Goal: Information Seeking & Learning: Compare options

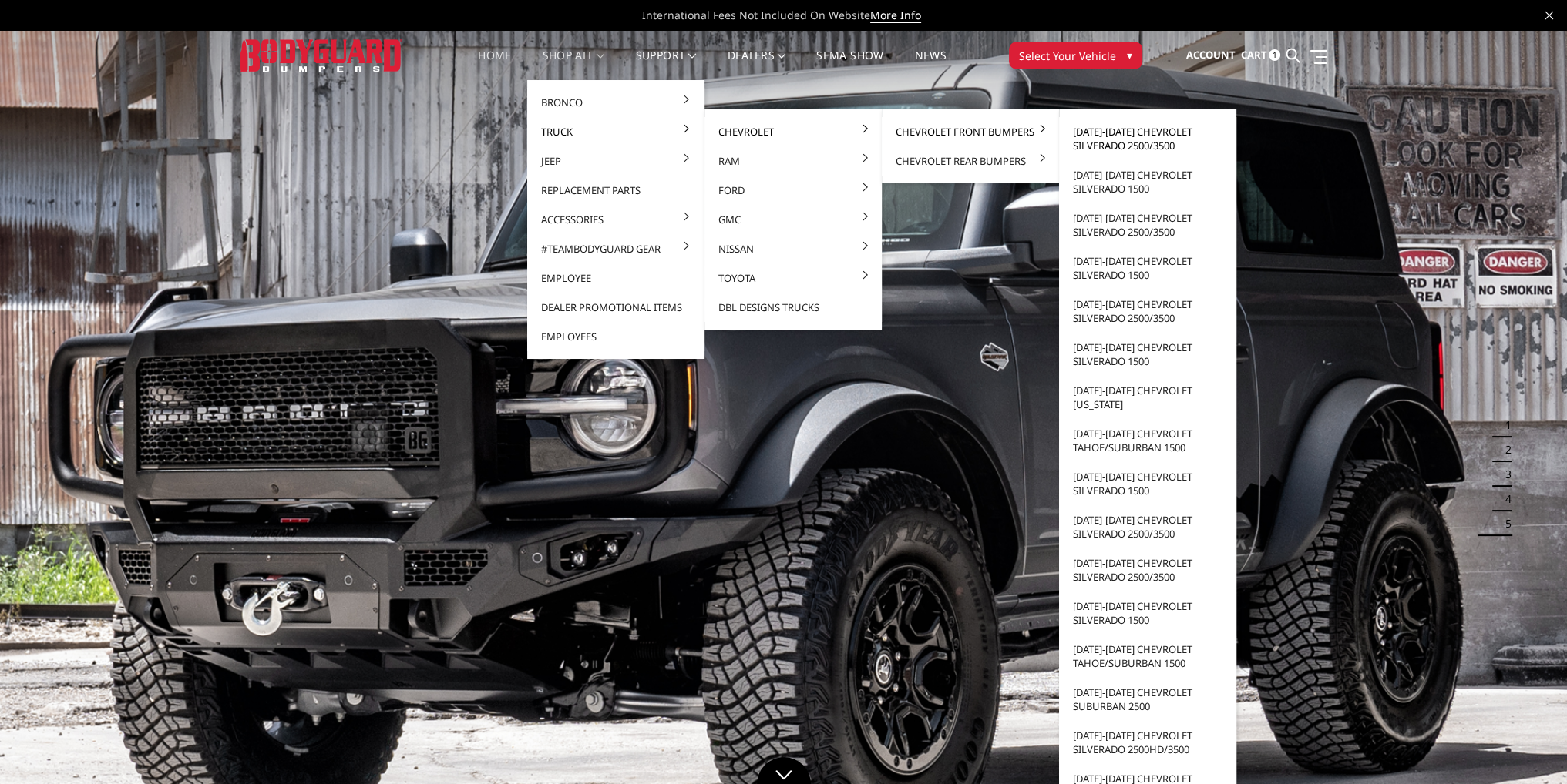
click at [1122, 126] on link "[DATE]-[DATE] Chevrolet Silverado 2500/3500" at bounding box center [1148, 138] width 165 height 43
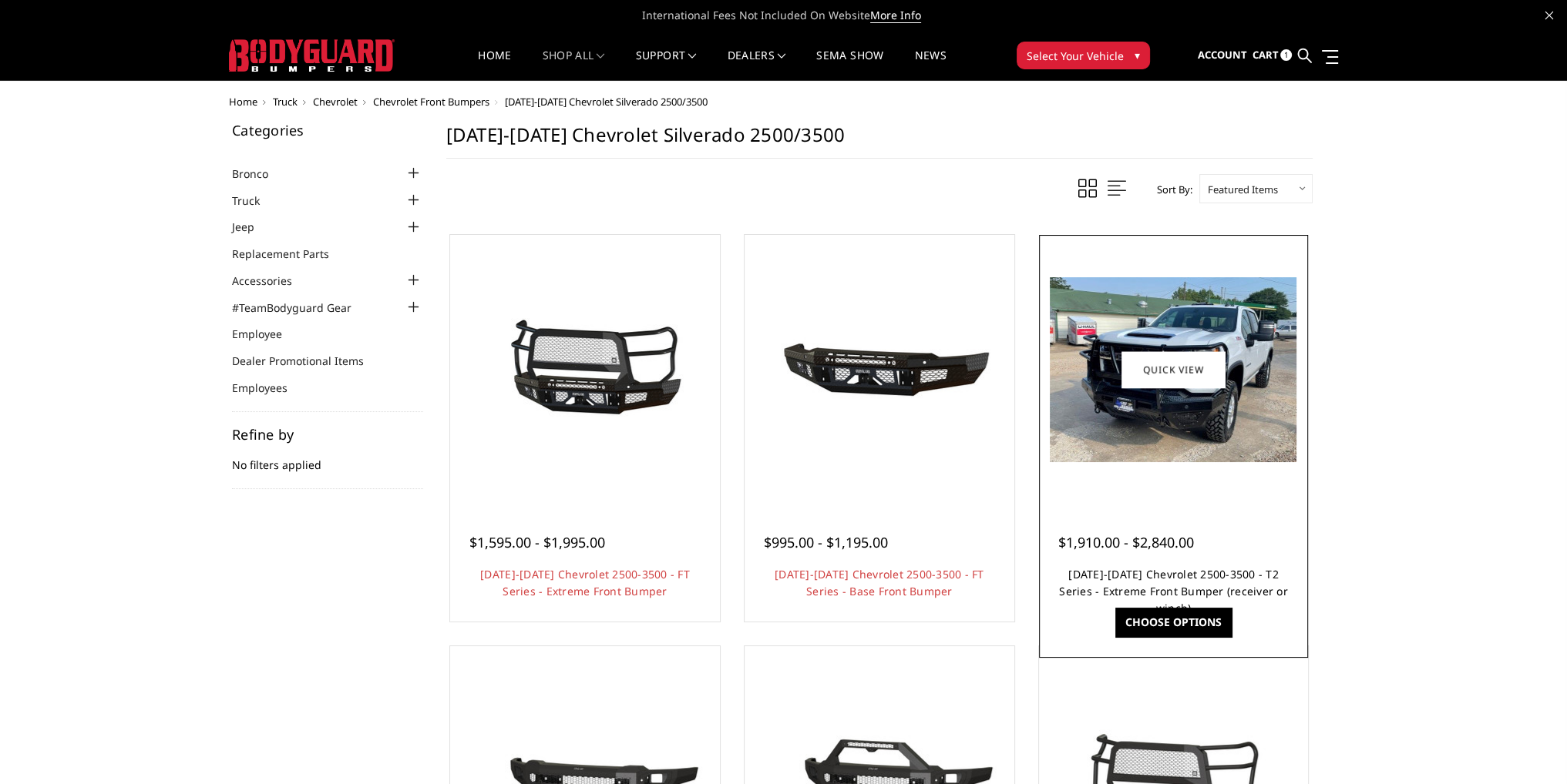
click at [1181, 578] on link "2024-2025 Chevrolet 2500-3500 - T2 Series - Extreme Front Bumper (receiver or w…" at bounding box center [1173, 592] width 229 height 48
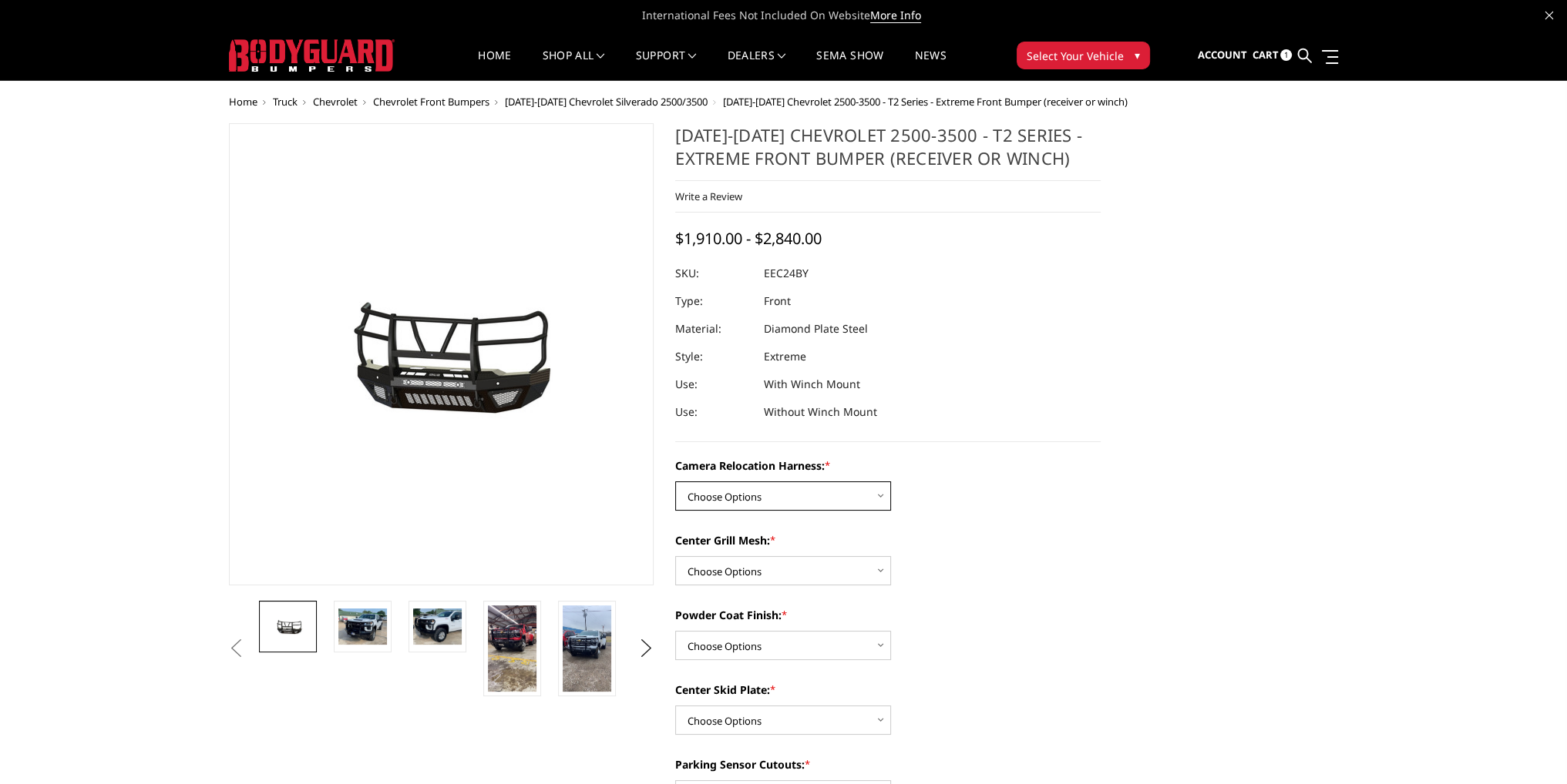
click at [740, 491] on select "Choose Options Without camera harness With camera harness" at bounding box center [783, 496] width 216 height 30
select select "3731"
click at [675, 482] on select "Choose Options Without camera harness With camera harness" at bounding box center [783, 496] width 216 height 30
drag, startPoint x: 727, startPoint y: 568, endPoint x: 724, endPoint y: 582, distance: 14.3
click at [727, 568] on select "Choose Options Without expanded metal With expanded metal" at bounding box center [783, 571] width 216 height 30
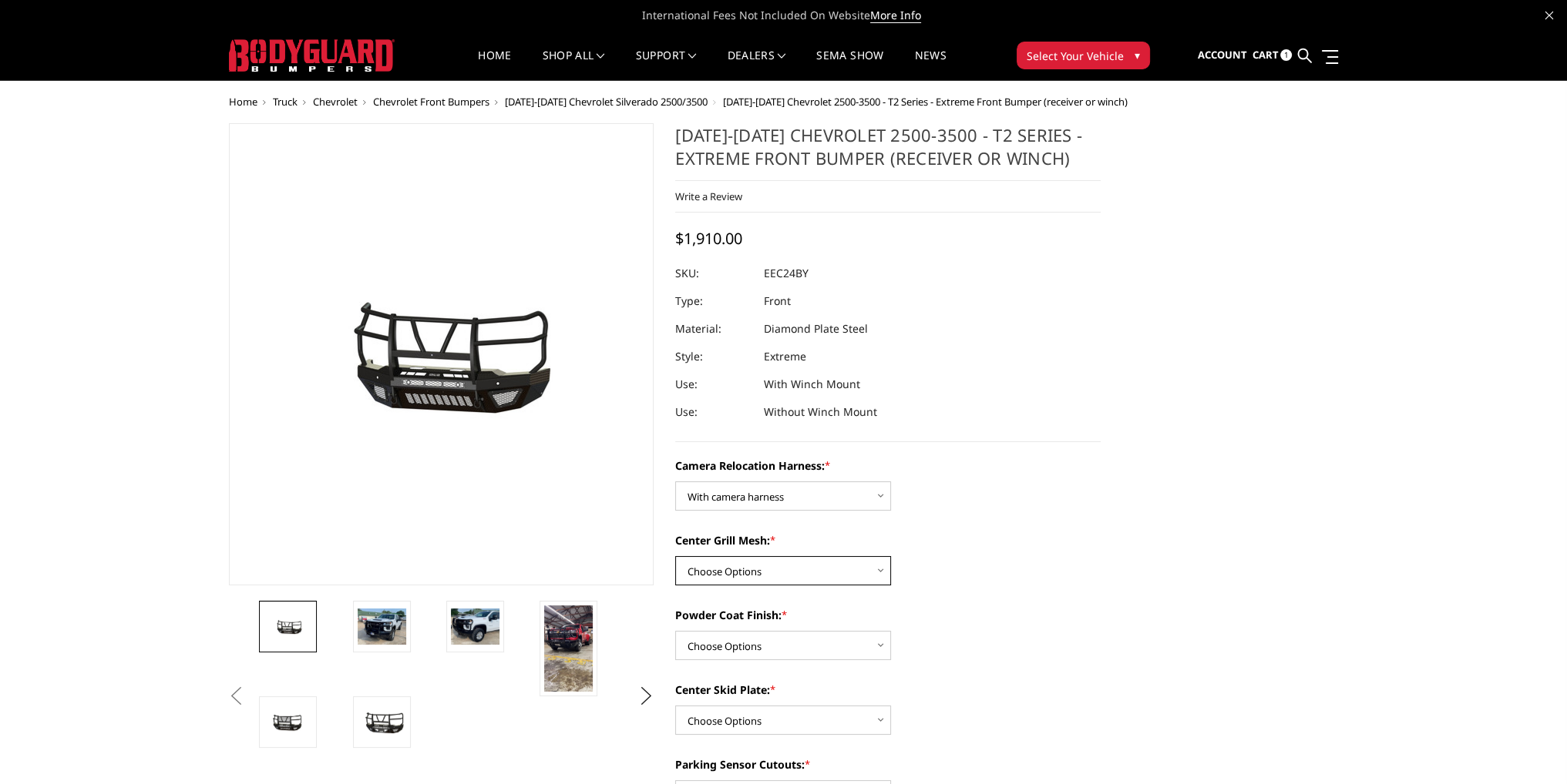
select select "3730"
click at [675, 556] on select "Choose Options Without expanded metal With expanded metal" at bounding box center [783, 571] width 216 height 30
click at [713, 642] on select "Choose Options Textured Black Powder Coat Gloss Black Powder Coat Bare Metal" at bounding box center [783, 646] width 216 height 30
select select "3727"
click at [675, 631] on select "Choose Options Textured Black Powder Coat Gloss Black Powder Coat Bare Metal" at bounding box center [783, 646] width 216 height 30
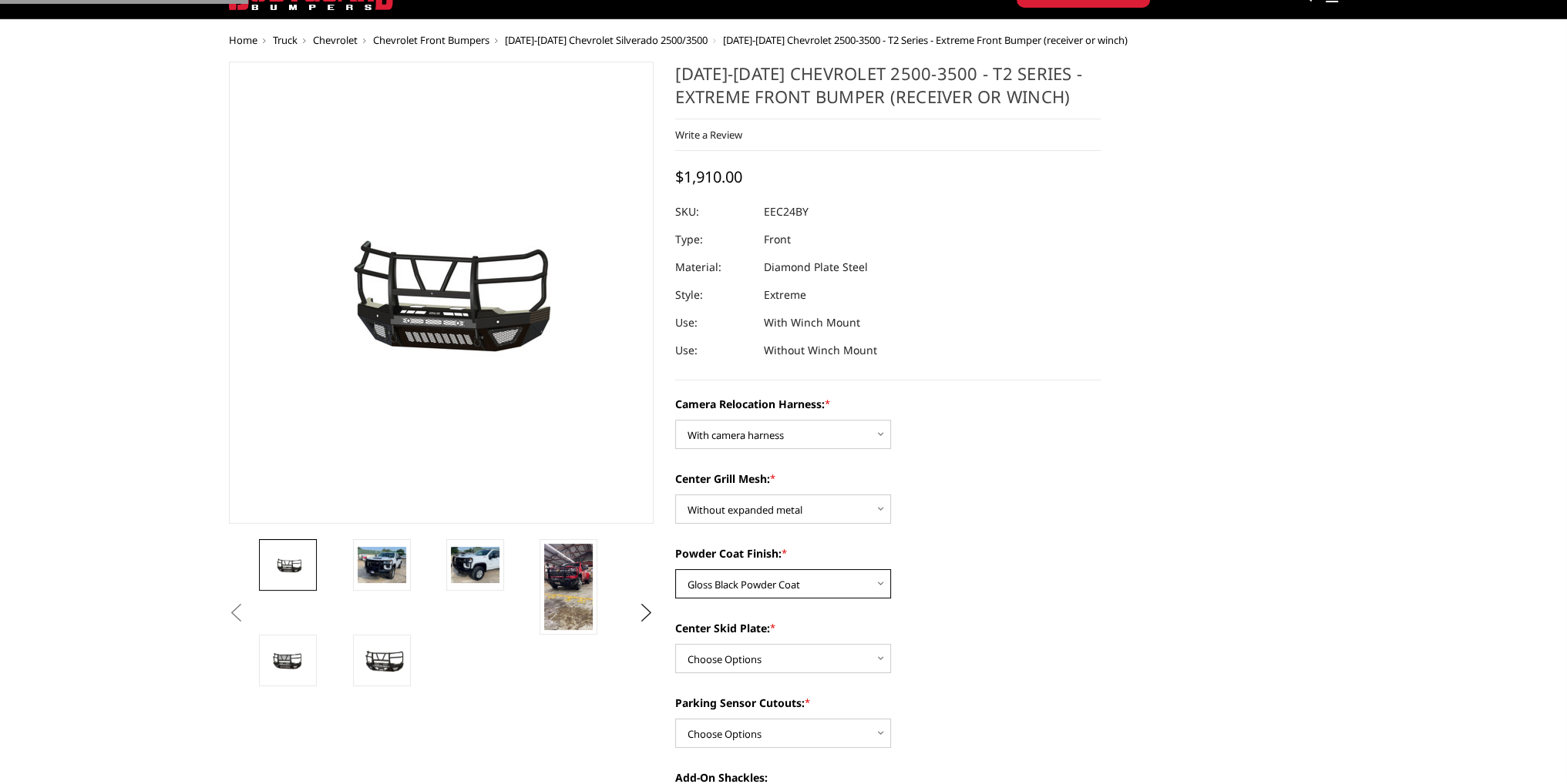
scroll to position [154, 0]
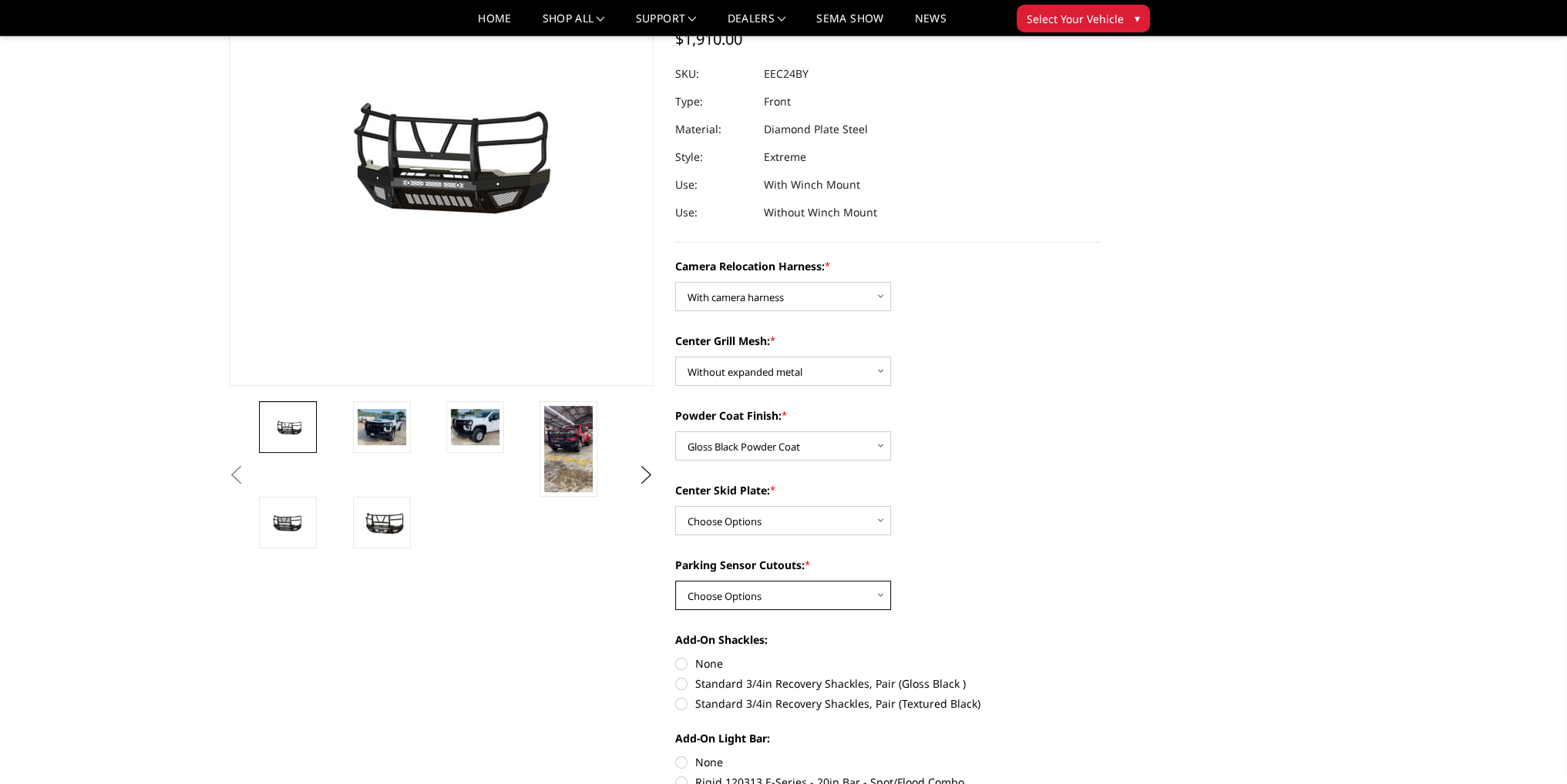
click at [713, 592] on select "Choose Options Yes - With Parking Sensor Cutouts" at bounding box center [783, 595] width 216 height 30
select select "3722"
click at [675, 581] on select "Choose Options Yes - With Parking Sensor Cutouts" at bounding box center [783, 595] width 216 height 30
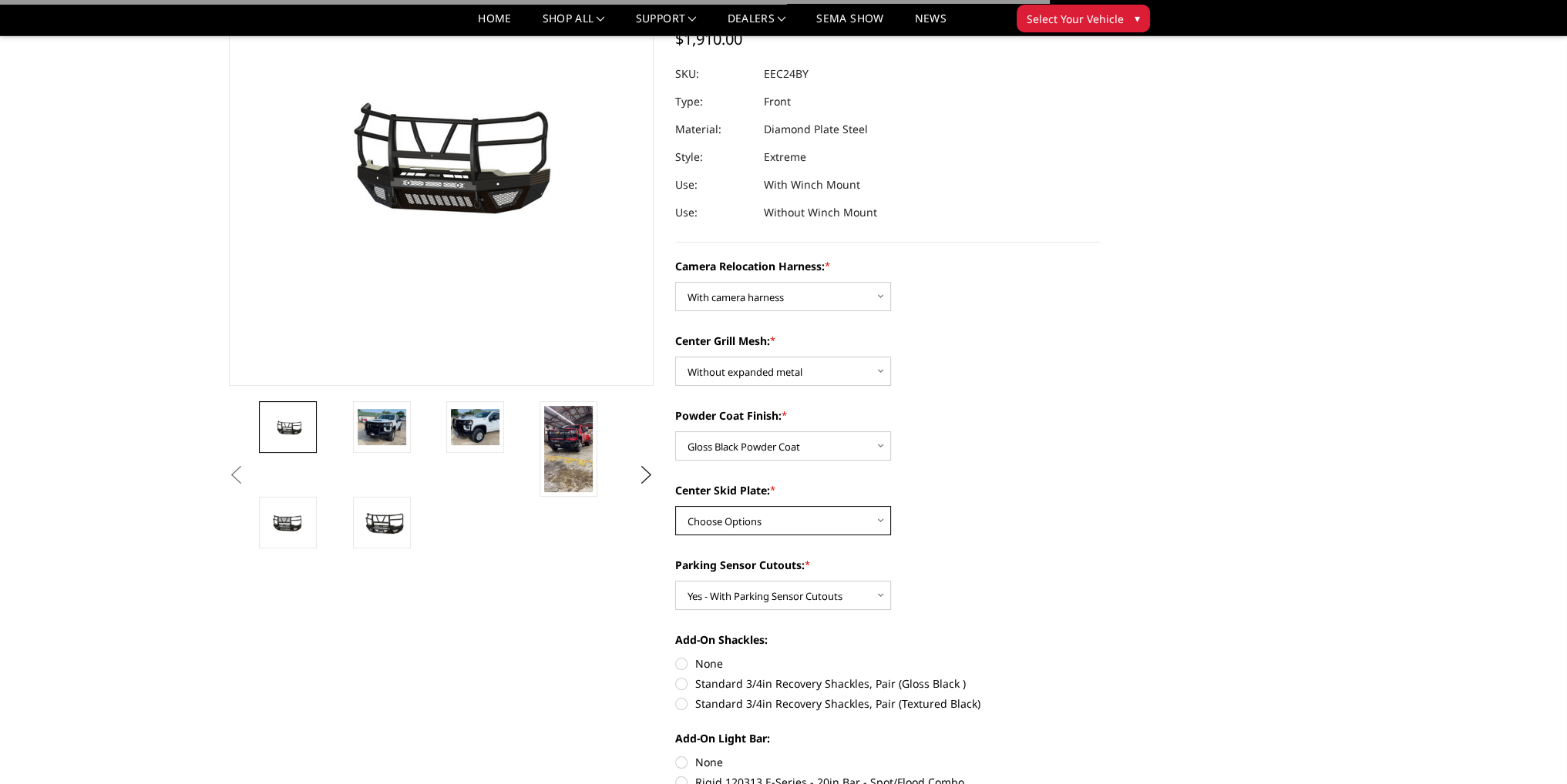
click at [743, 521] on select "Choose Options Winch Mount Skid Plate Standard Skid Plate (included) 2" Receive…" at bounding box center [783, 521] width 216 height 30
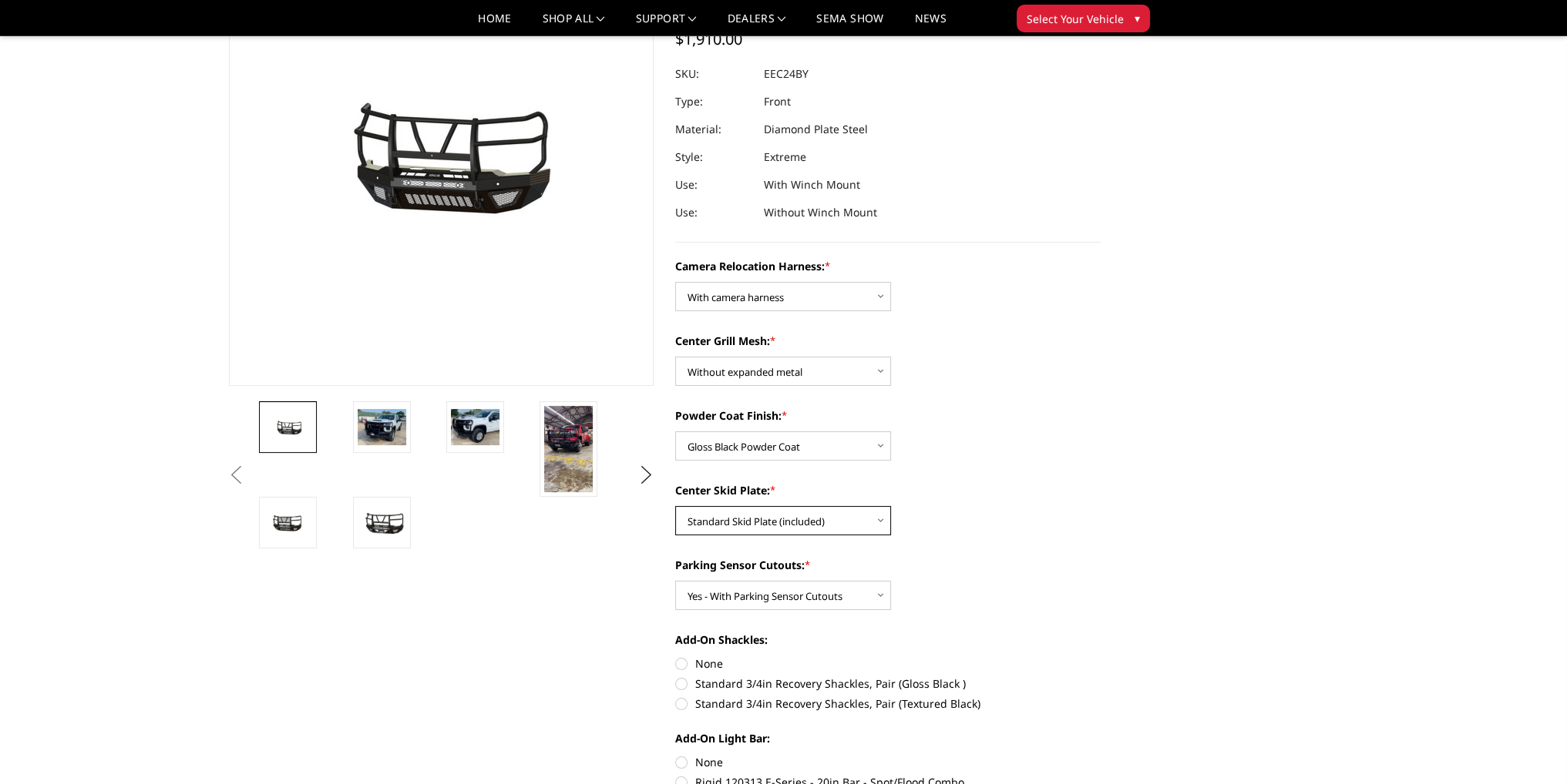
click at [675, 507] on select "Choose Options Winch Mount Skid Plate Standard Skid Plate (included) 2" Receive…" at bounding box center [783, 521] width 216 height 30
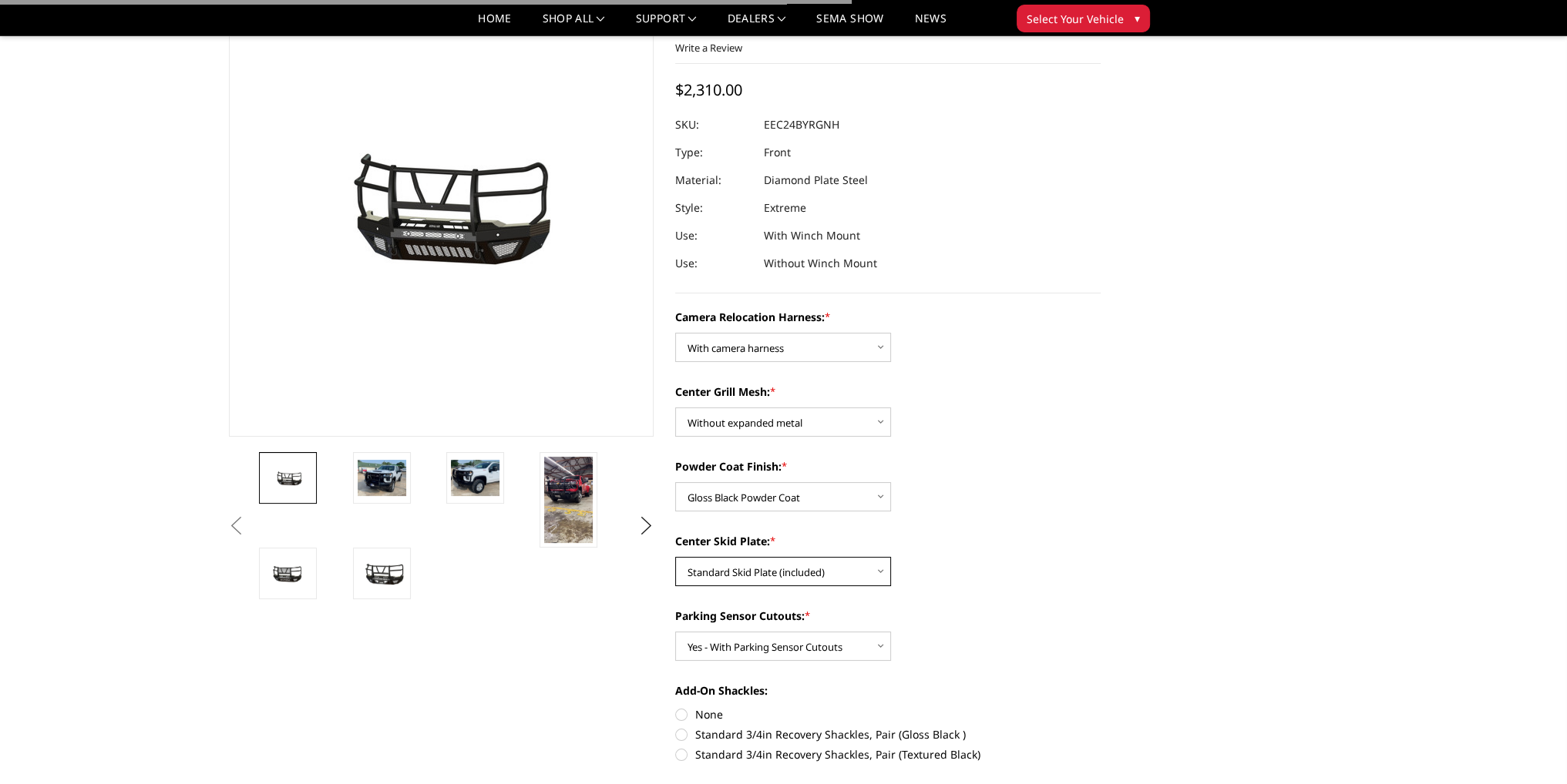
scroll to position [77, 0]
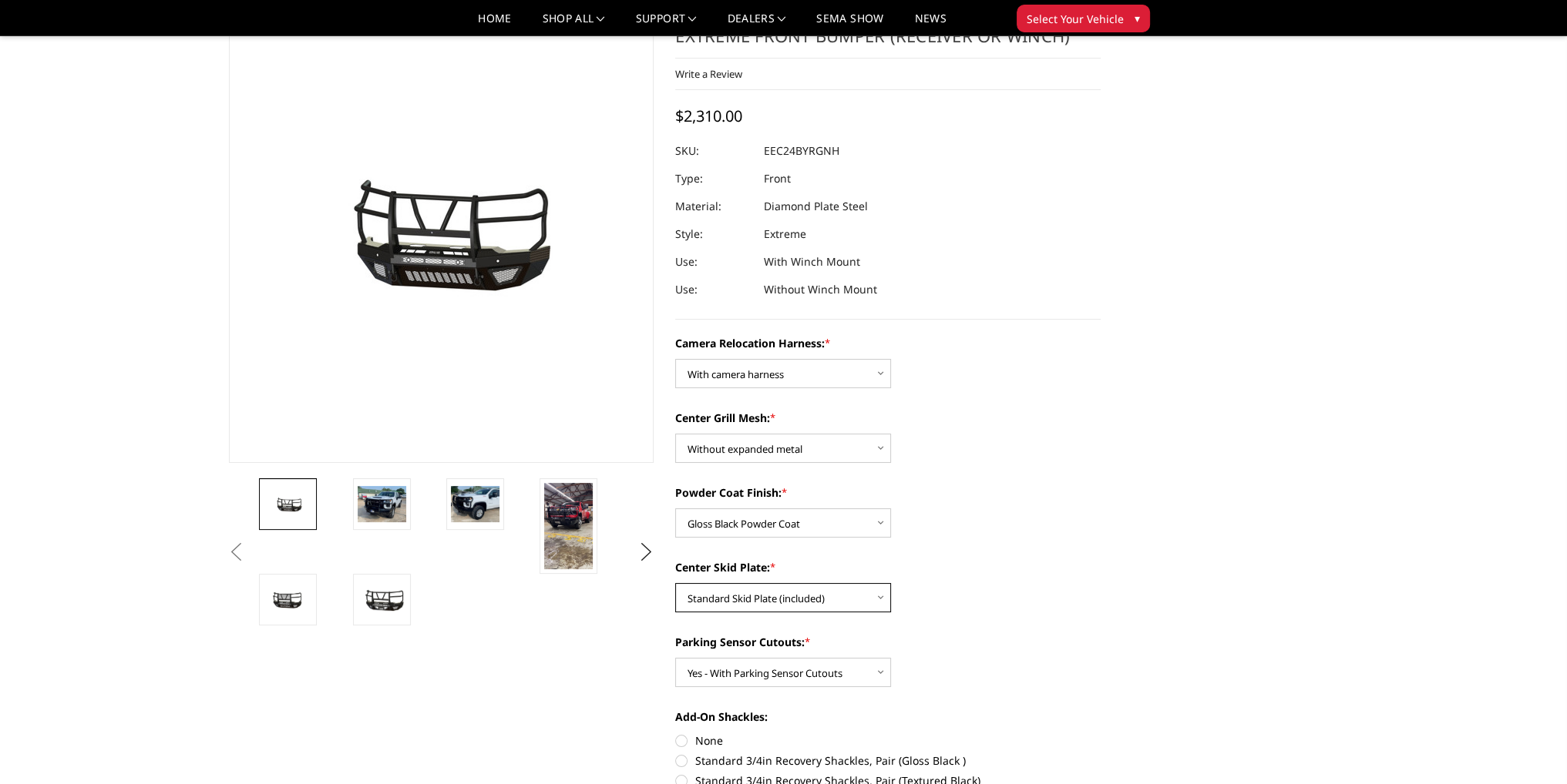
drag, startPoint x: 777, startPoint y: 594, endPoint x: 772, endPoint y: 610, distance: 16.8
click at [777, 594] on select "Choose Options Winch Mount Skid Plate Standard Skid Plate (included) 2" Receive…" at bounding box center [783, 598] width 216 height 30
click at [675, 583] on select "Choose Options Winch Mount Skid Plate Standard Skid Plate (included) 2" Receive…" at bounding box center [783, 598] width 216 height 30
drag, startPoint x: 755, startPoint y: 601, endPoint x: 755, endPoint y: 610, distance: 9.0
click at [755, 601] on select "Choose Options Winch Mount Skid Plate Standard Skid Plate (included) 2" Receive…" at bounding box center [783, 598] width 216 height 30
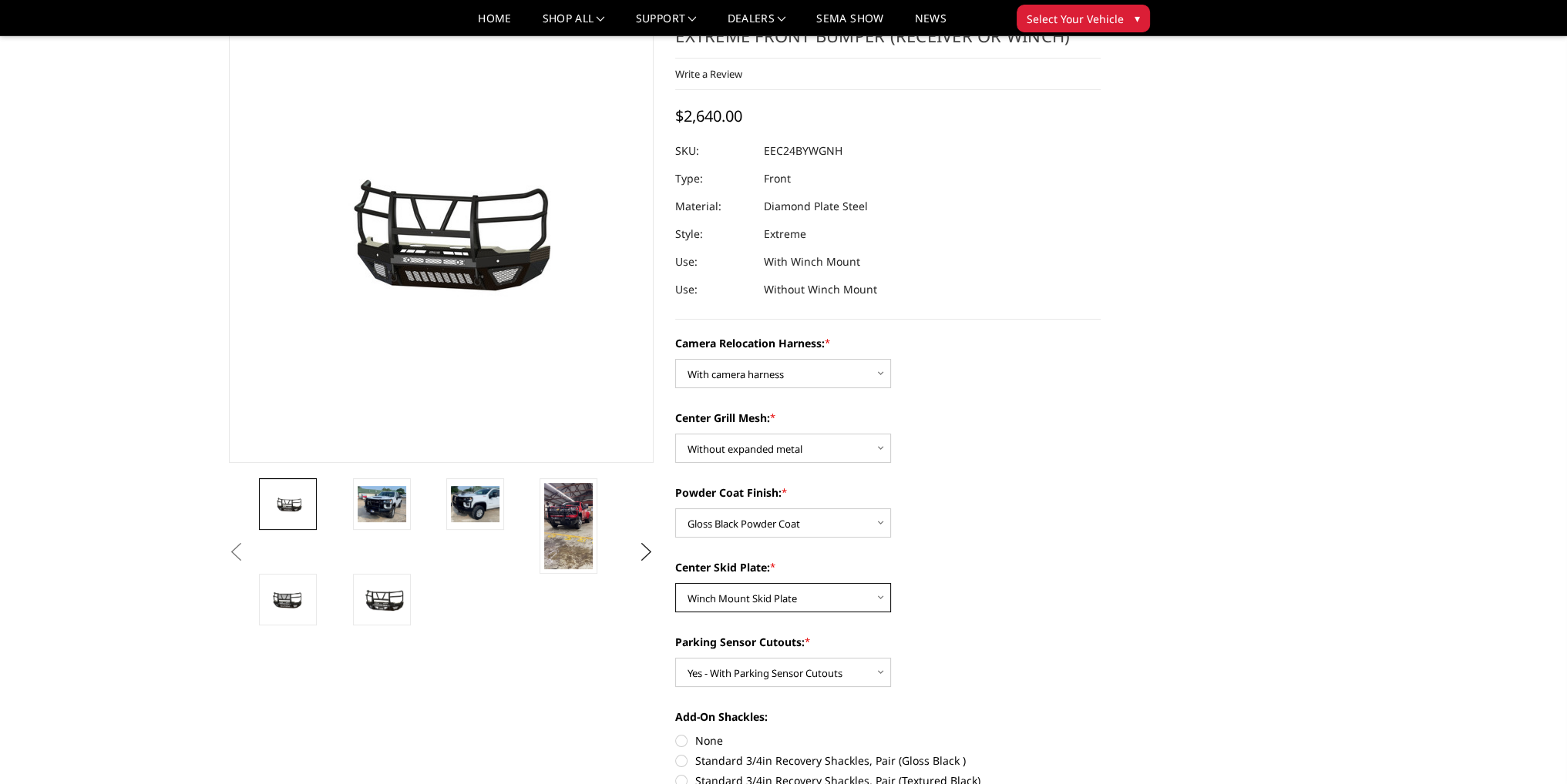
select select "3723"
click at [675, 583] on select "Choose Options Winch Mount Skid Plate Standard Skid Plate (included) 2" Receive…" at bounding box center [783, 598] width 216 height 30
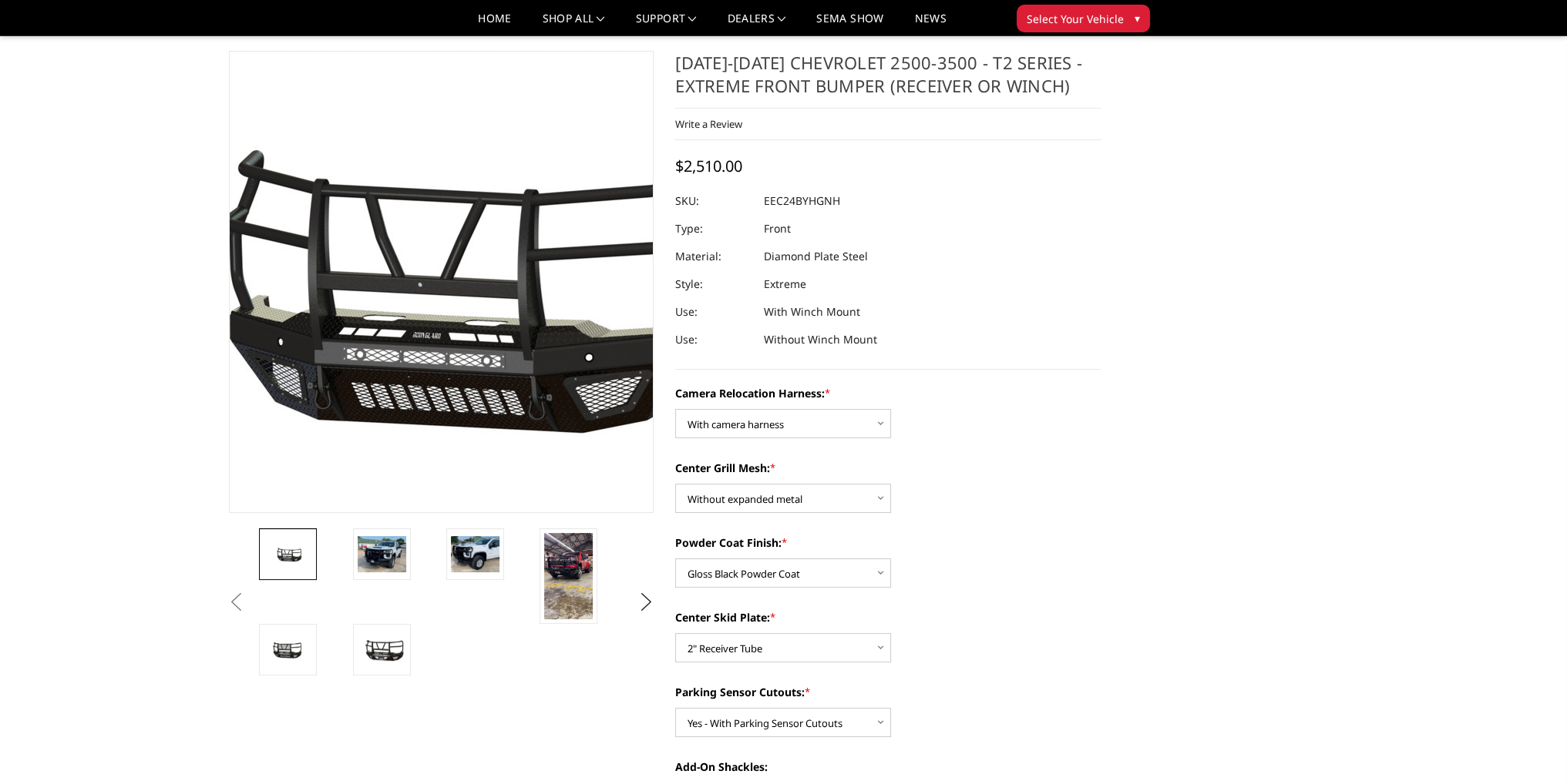
scroll to position [0, 0]
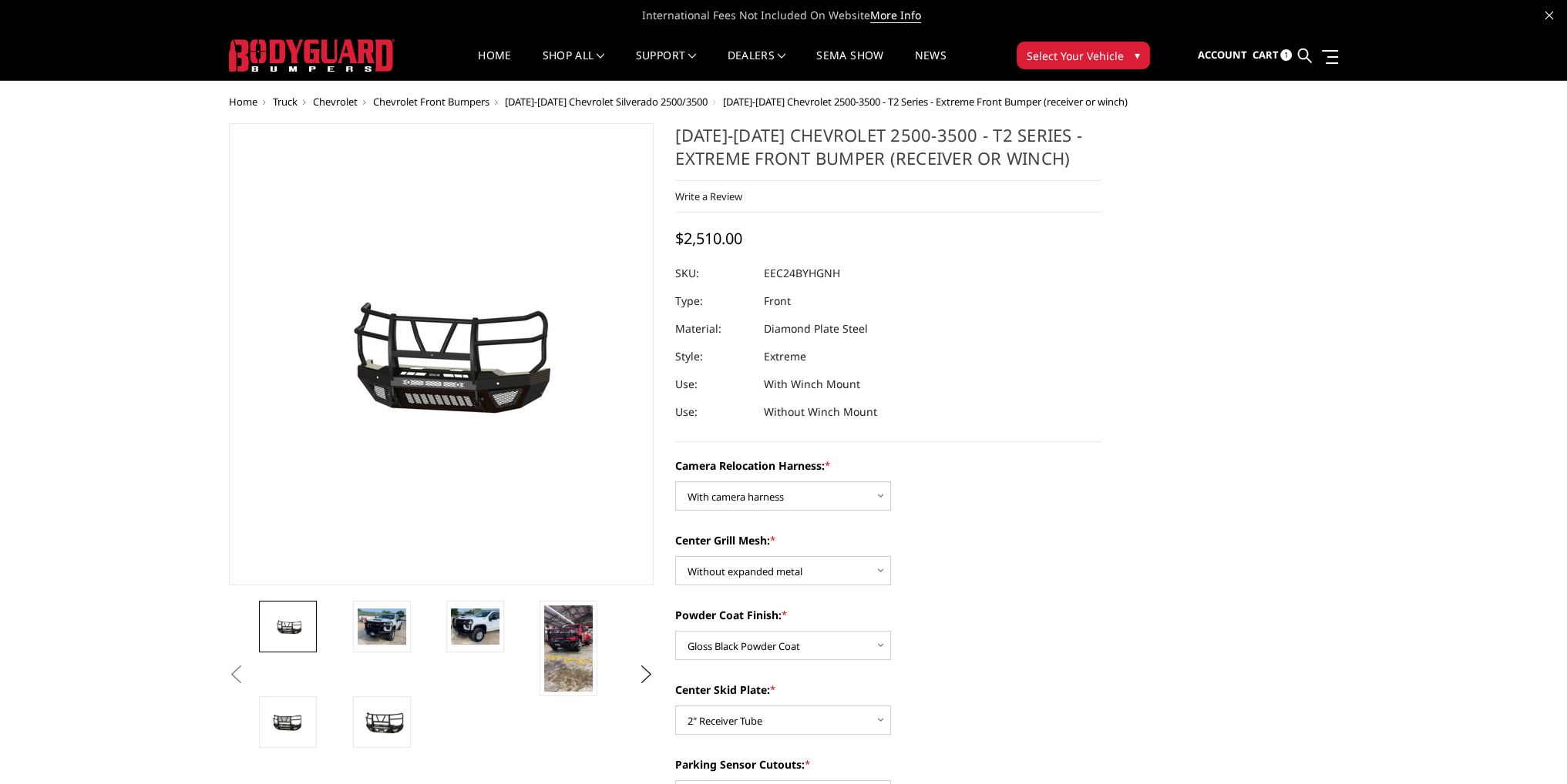
click at [571, 103] on span "[DATE]-[DATE] Chevrolet Silverado 2500/3500" at bounding box center [607, 102] width 203 height 14
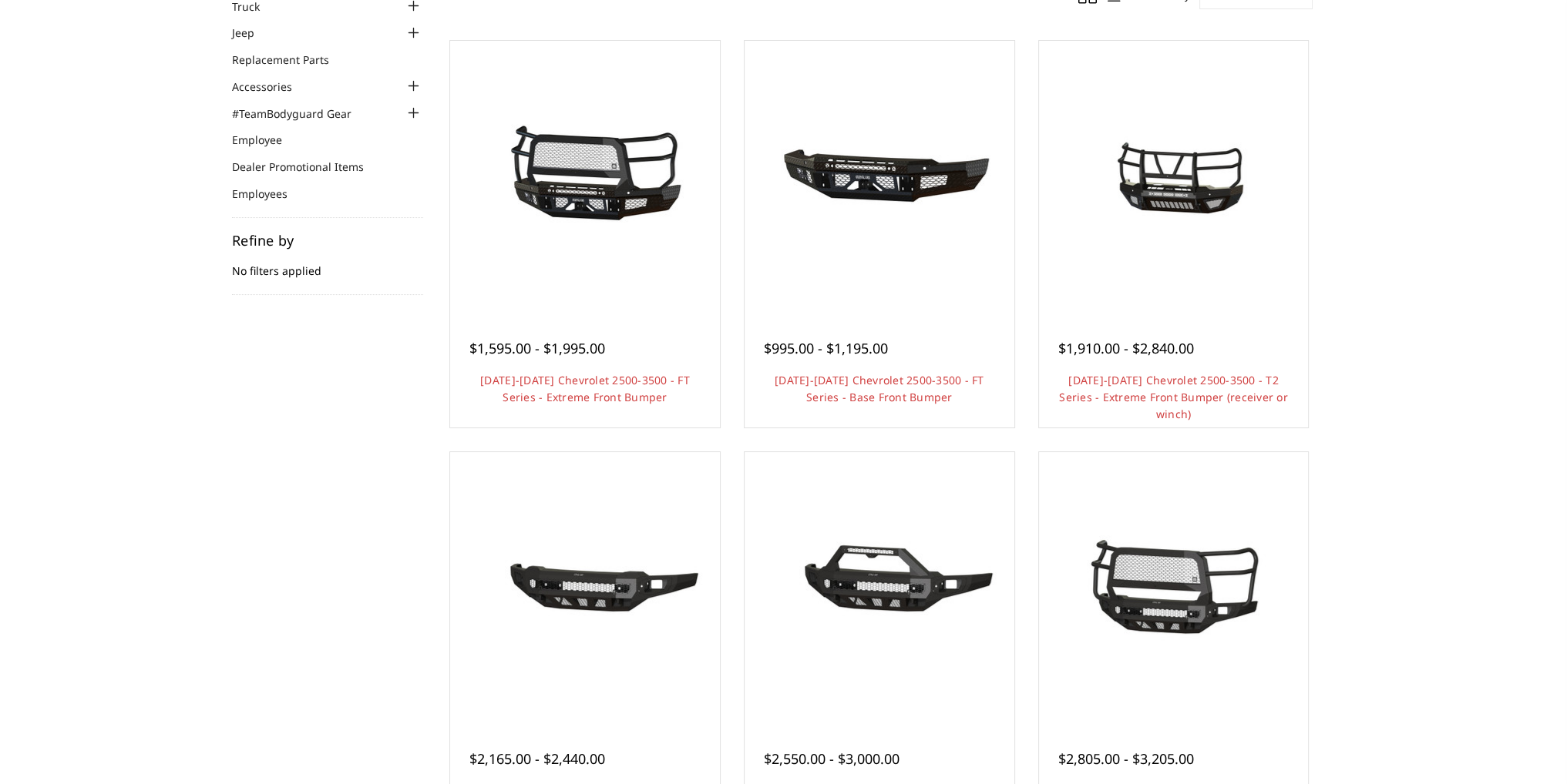
scroll to position [462, 0]
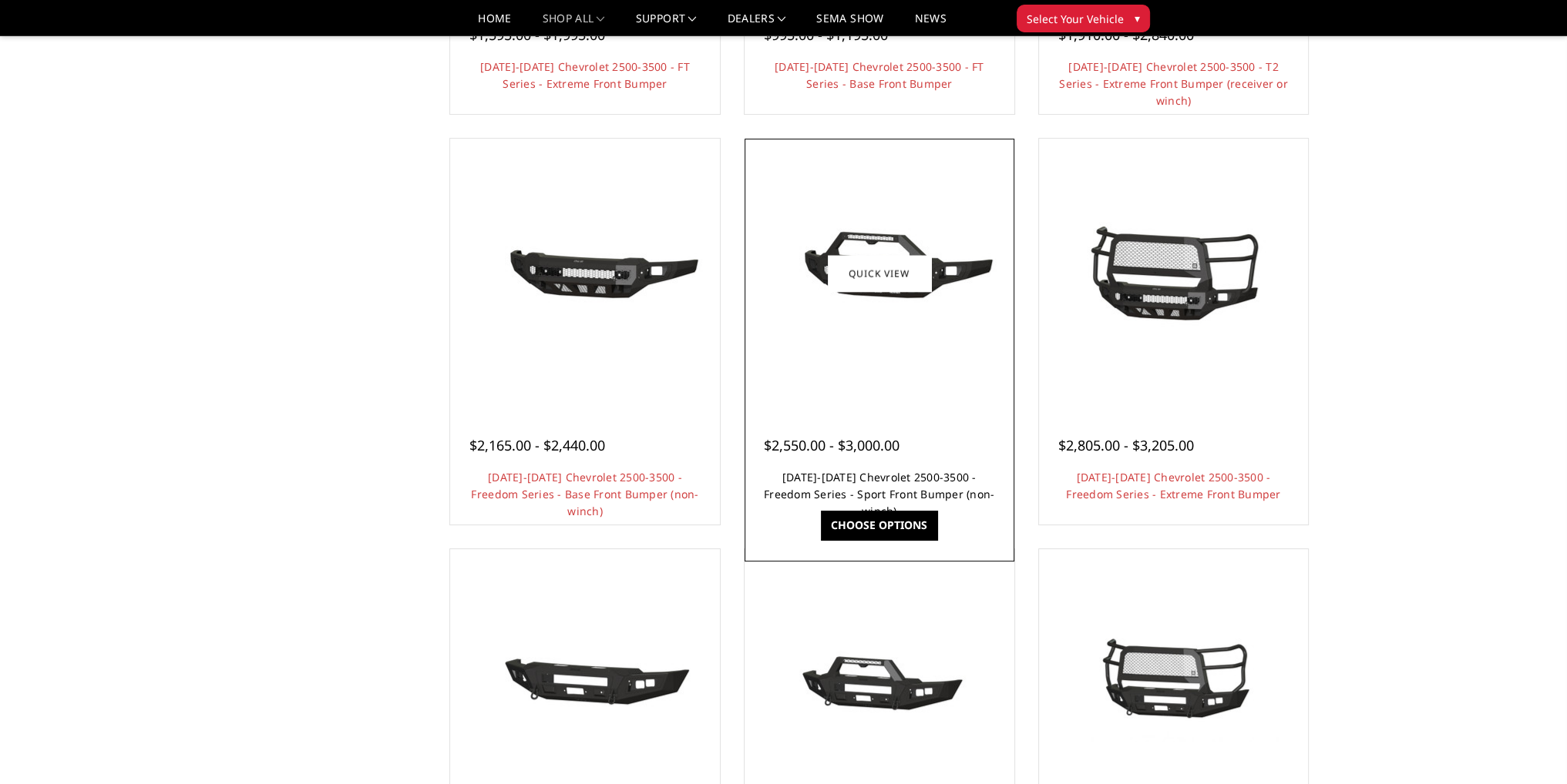
click at [854, 487] on link "[DATE]-[DATE] Chevrolet 2500-3500 - Freedom Series - Sport Front Bumper (non-wi…" at bounding box center [879, 494] width 231 height 48
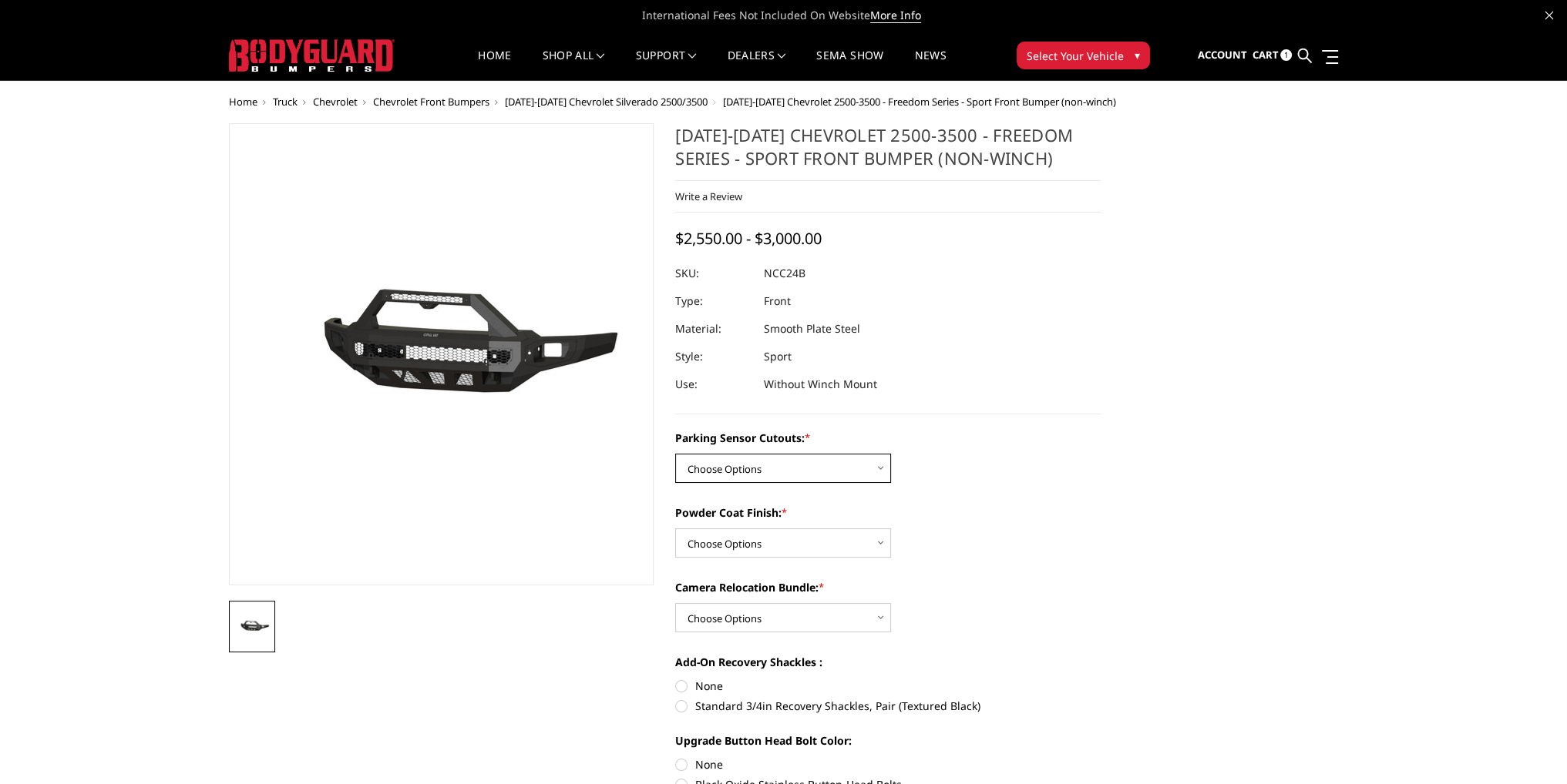
drag, startPoint x: 759, startPoint y: 471, endPoint x: 759, endPoint y: 479, distance: 8.0
click at [759, 471] on select "Choose Options No - Without Parking Sensor Cutouts Yes - With Parking Sensor Cu…" at bounding box center [783, 468] width 216 height 30
select select "2972"
click at [675, 454] on select "Choose Options No - Without Parking Sensor Cutouts Yes - With Parking Sensor Cu…" at bounding box center [783, 468] width 216 height 30
click at [742, 537] on select "Choose Options Bare Metal Texture Black Powder Coat" at bounding box center [783, 543] width 216 height 30
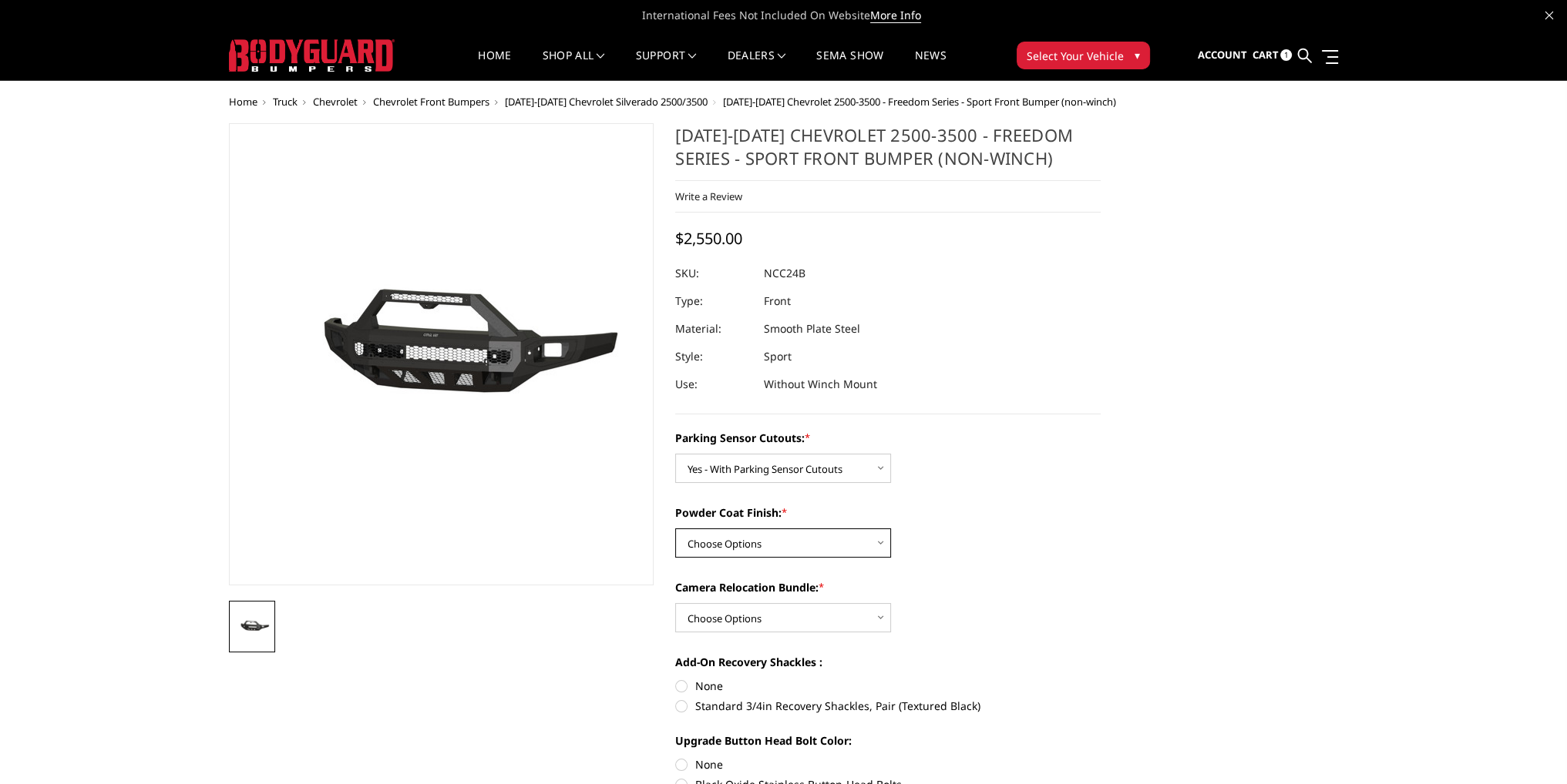
select select "2974"
click at [675, 528] on select "Choose Options Bare Metal Texture Black Powder Coat" at bounding box center [783, 543] width 216 height 30
click at [721, 621] on select "Choose Options WITH Camera Relocation Bundle WITHOUT Camera Relocation Bundle" at bounding box center [783, 618] width 216 height 30
select select "2975"
click at [675, 603] on select "Choose Options WITH Camera Relocation Bundle WITHOUT Camera Relocation Bundle" at bounding box center [783, 618] width 216 height 30
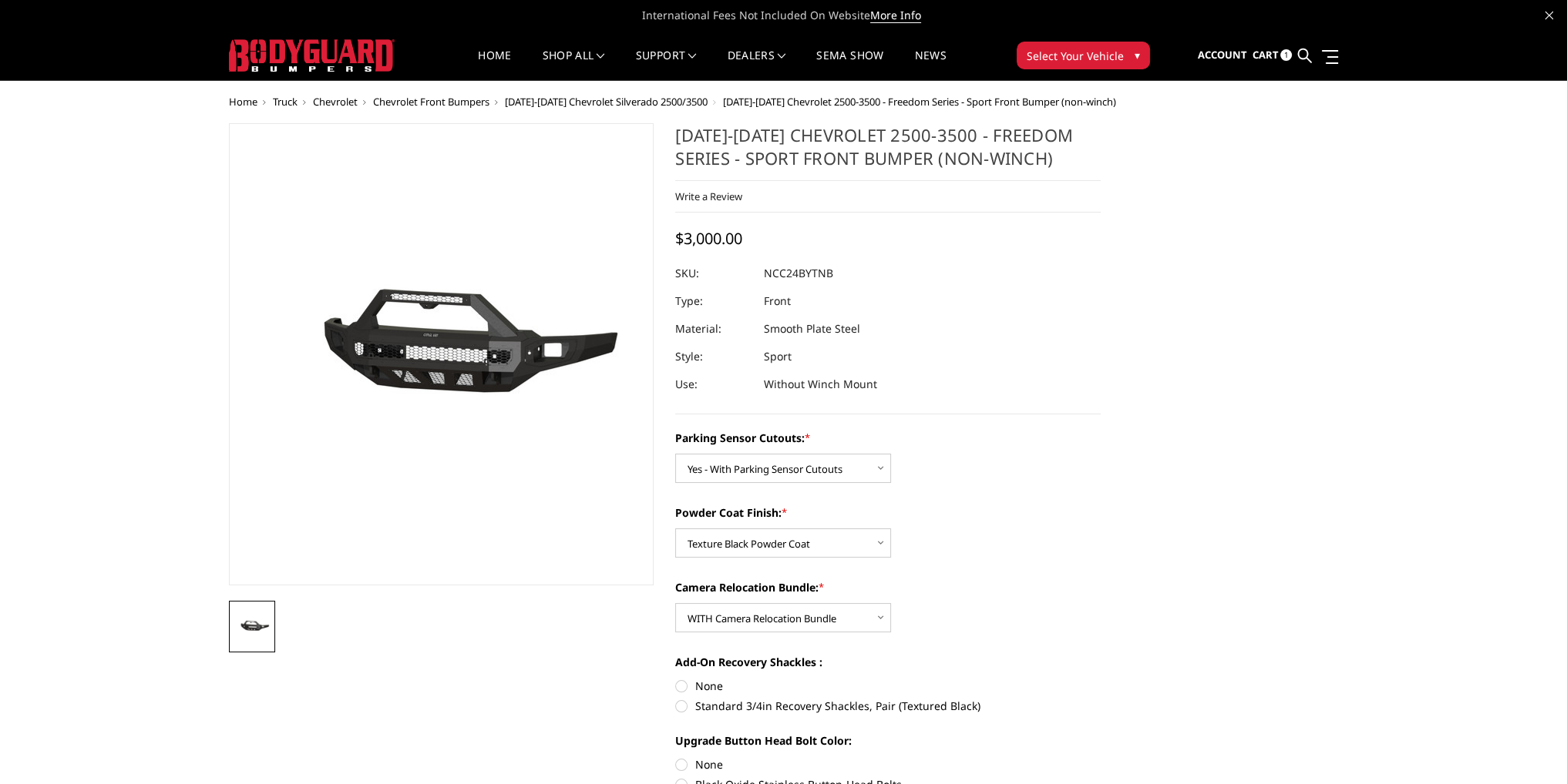
click at [565, 105] on span "[DATE]-[DATE] Chevrolet Silverado 2500/3500" at bounding box center [607, 102] width 203 height 14
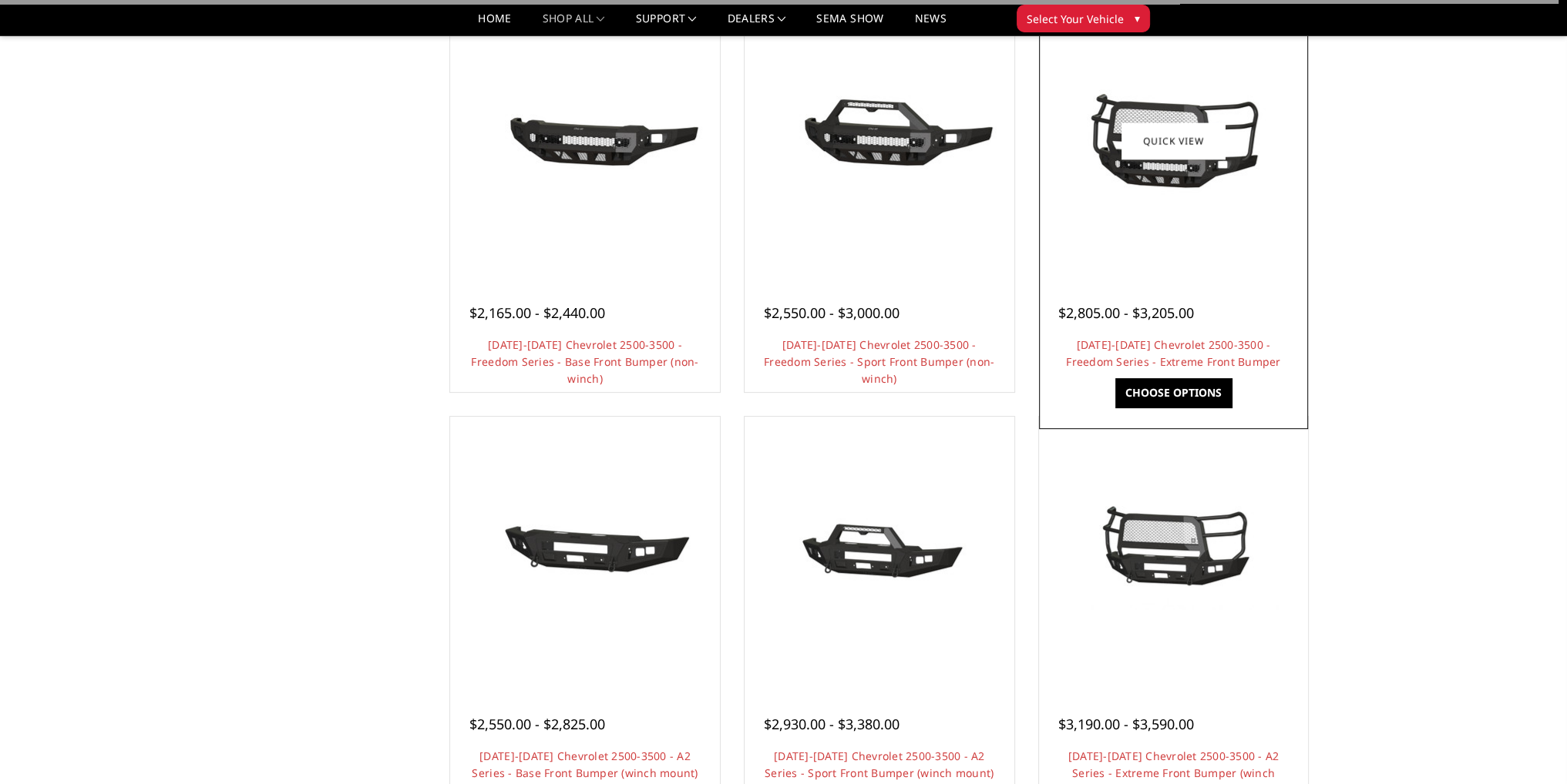
scroll to position [616, 0]
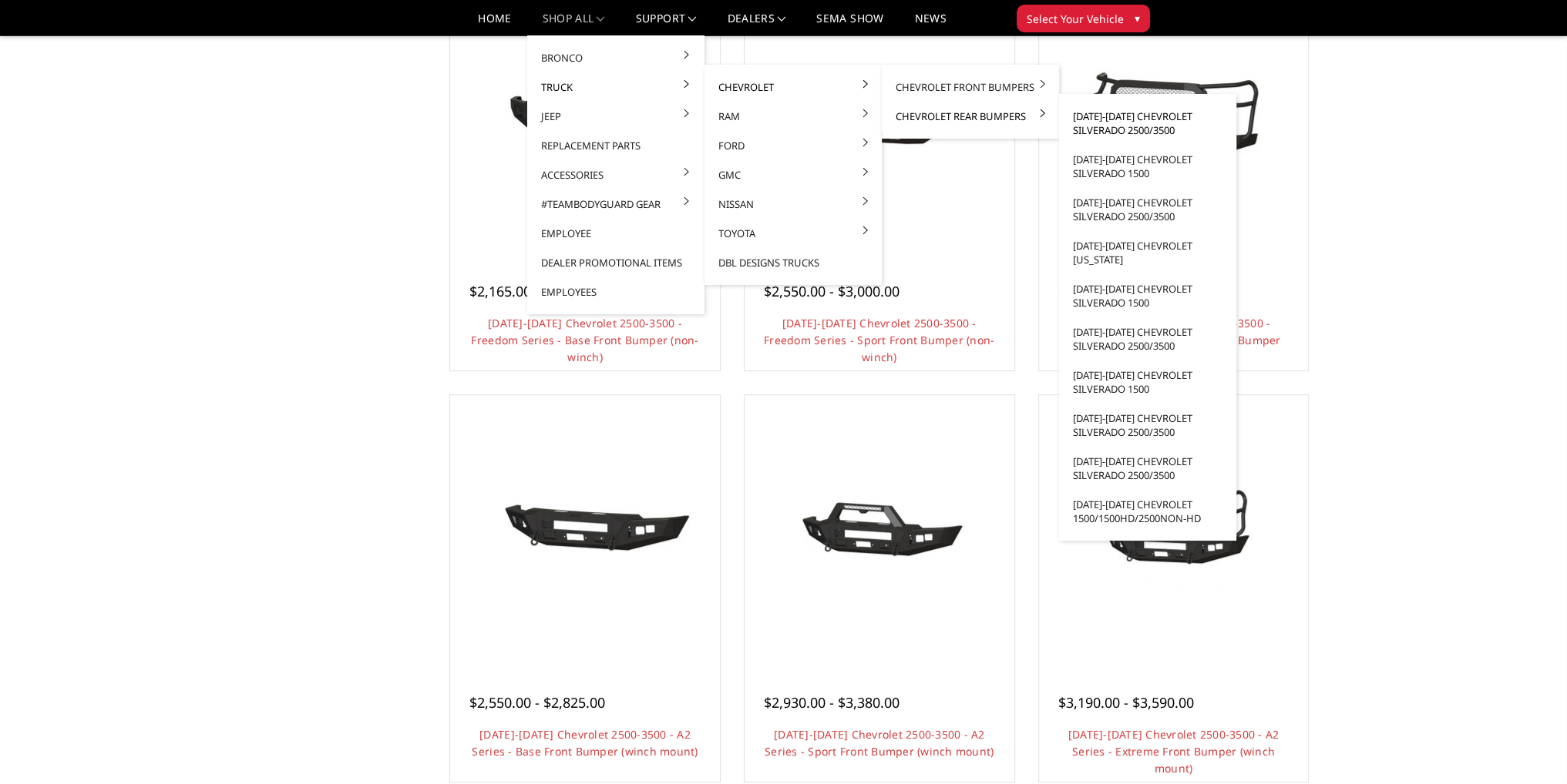
click at [1124, 122] on link "[DATE]-[DATE] Chevrolet Silverado 2500/3500" at bounding box center [1148, 123] width 165 height 43
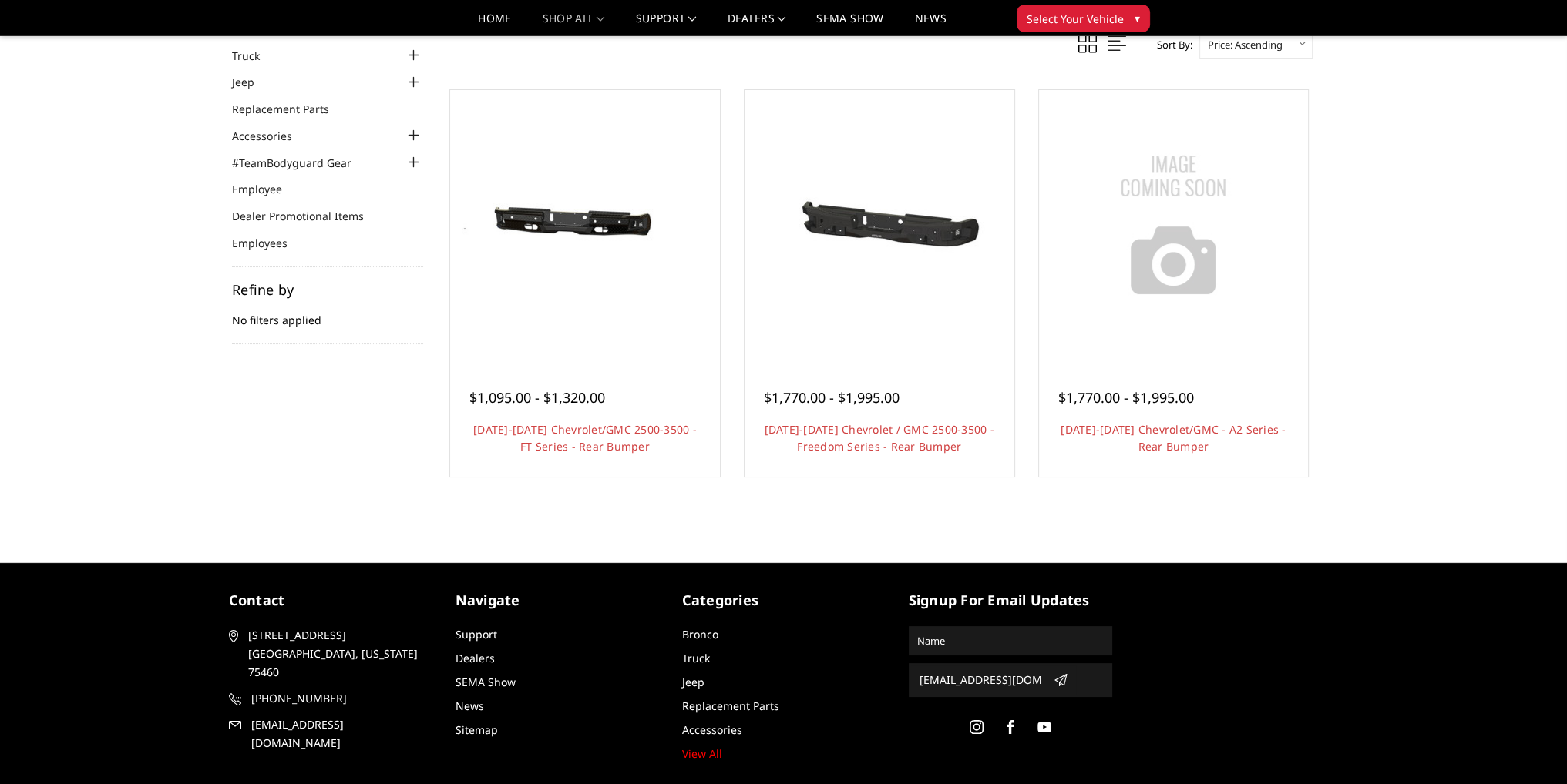
scroll to position [77, 0]
